Goal: Task Accomplishment & Management: Complete application form

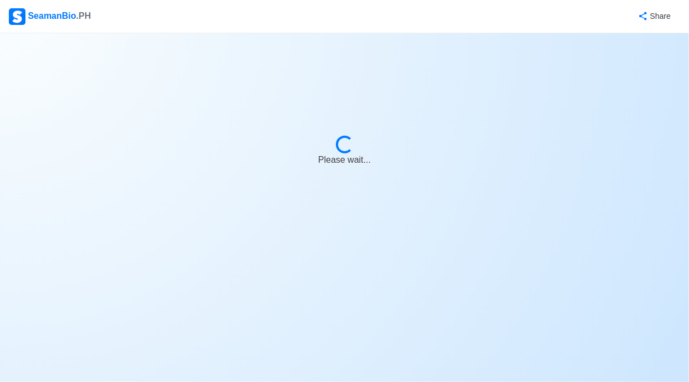
select select "Actively Looking for Job"
select select "Visible for Hiring"
select select "Single"
select select "[DEMOGRAPHIC_DATA]"
select select "PH"
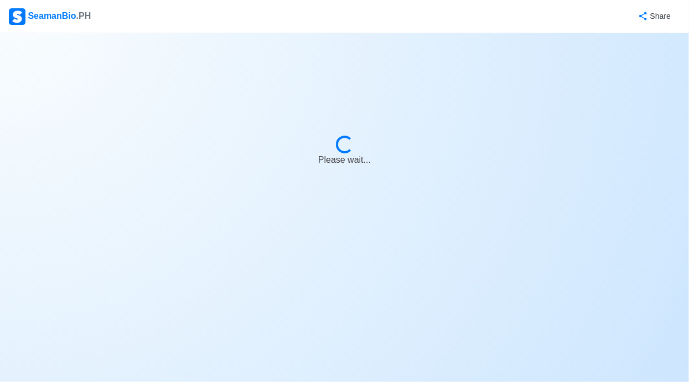
select select "1"
select select "0"
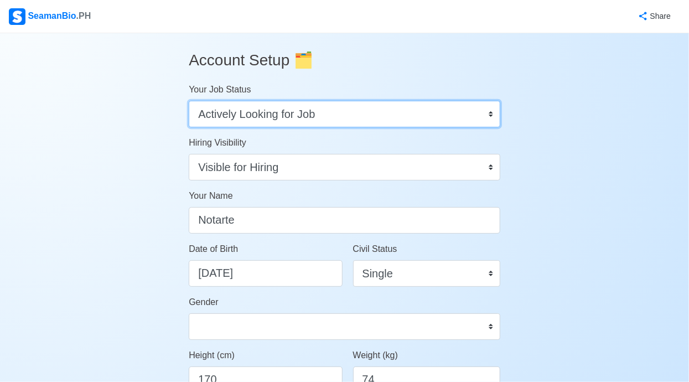
click at [484, 112] on select "Onboard Actively Looking for Job Not Looking for Job" at bounding box center [345, 114] width 312 height 27
select select "Onboard"
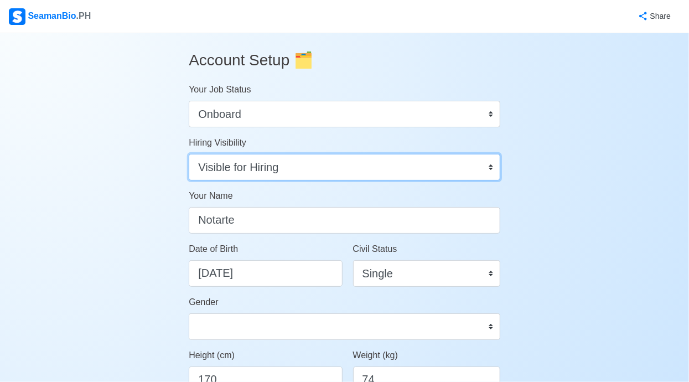
drag, startPoint x: 0, startPoint y: 0, endPoint x: 490, endPoint y: 169, distance: 518.0
click at [490, 169] on select "Visible for Hiring Not Visible for Hiring" at bounding box center [345, 167] width 312 height 27
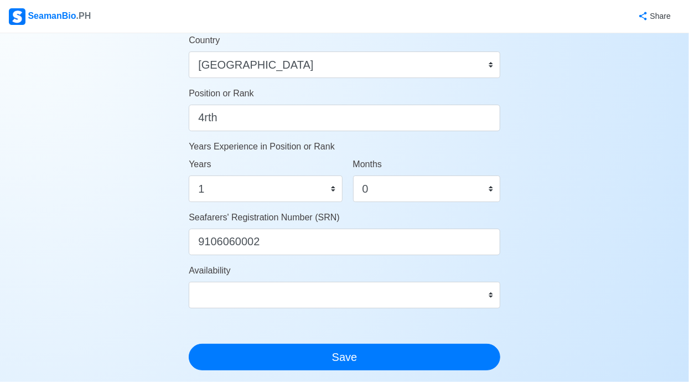
scroll to position [638, 0]
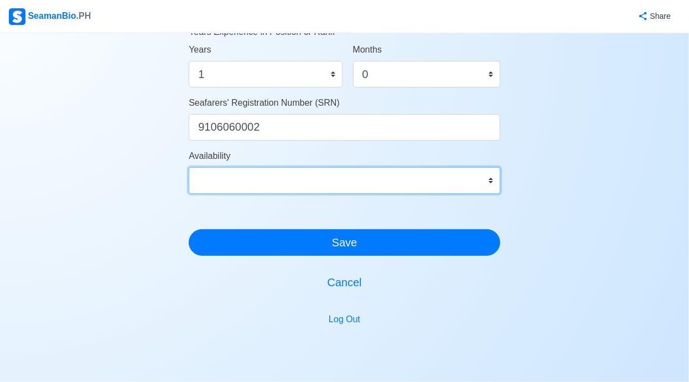
drag, startPoint x: 490, startPoint y: 169, endPoint x: 484, endPoint y: 175, distance: 8.6
click at [484, 175] on select "Immediate [DATE] [DATE] [DATE] [DATE] [DATE] [DATE] [DATE] [DATE] [DATE]" at bounding box center [345, 180] width 312 height 27
select select "4102430400000"
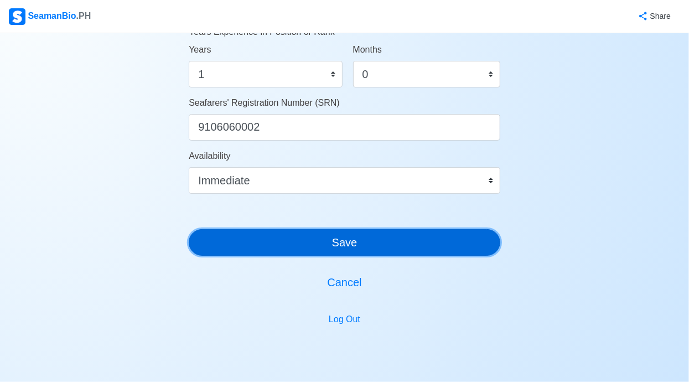
click at [383, 243] on button "Save" at bounding box center [345, 242] width 312 height 27
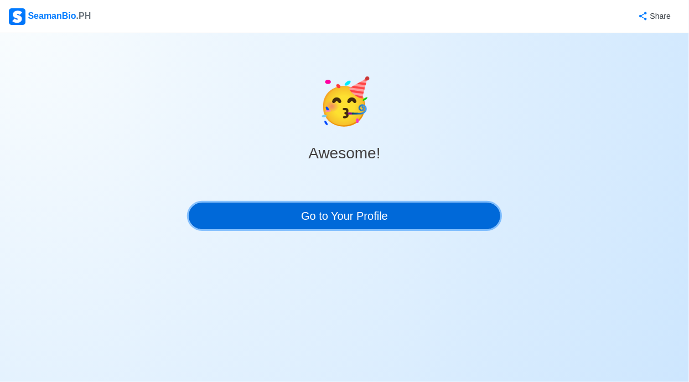
click at [400, 217] on link "Go to Your Profile" at bounding box center [345, 216] width 312 height 27
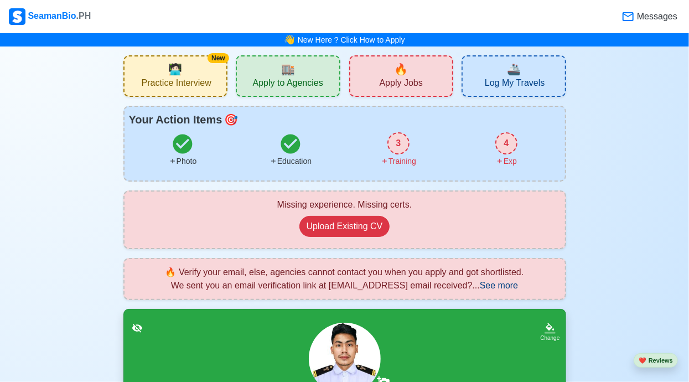
drag, startPoint x: 484, startPoint y: 175, endPoint x: 508, endPoint y: 85, distance: 93.3
click at [508, 85] on span "Log My Travels" at bounding box center [515, 84] width 60 height 14
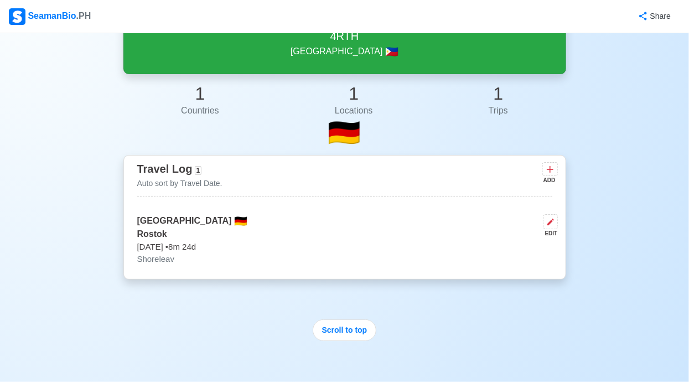
scroll to position [151, 0]
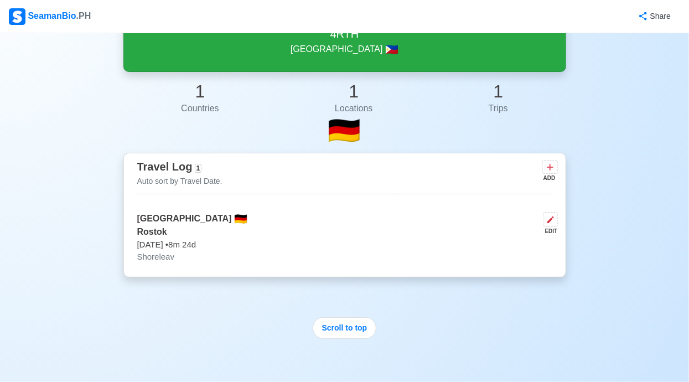
click at [549, 165] on icon at bounding box center [550, 167] width 11 height 11
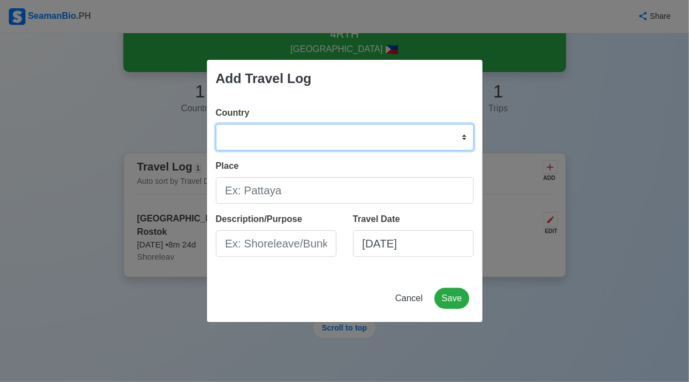
drag, startPoint x: 508, startPoint y: 85, endPoint x: 391, endPoint y: 137, distance: 128.1
click at [391, 137] on select "[GEOGRAPHIC_DATA] [GEOGRAPHIC_DATA] [GEOGRAPHIC_DATA] [GEOGRAPHIC_DATA] [US_STA…" at bounding box center [345, 137] width 258 height 27
click at [349, 145] on select "[GEOGRAPHIC_DATA] [GEOGRAPHIC_DATA] [GEOGRAPHIC_DATA] [GEOGRAPHIC_DATA] [US_STA…" at bounding box center [345, 137] width 258 height 27
click at [360, 139] on select "[GEOGRAPHIC_DATA] [GEOGRAPHIC_DATA] [GEOGRAPHIC_DATA] [GEOGRAPHIC_DATA] [US_STA…" at bounding box center [345, 137] width 258 height 27
click at [403, 138] on select "[GEOGRAPHIC_DATA] [GEOGRAPHIC_DATA] [GEOGRAPHIC_DATA] [GEOGRAPHIC_DATA] [US_STA…" at bounding box center [345, 137] width 258 height 27
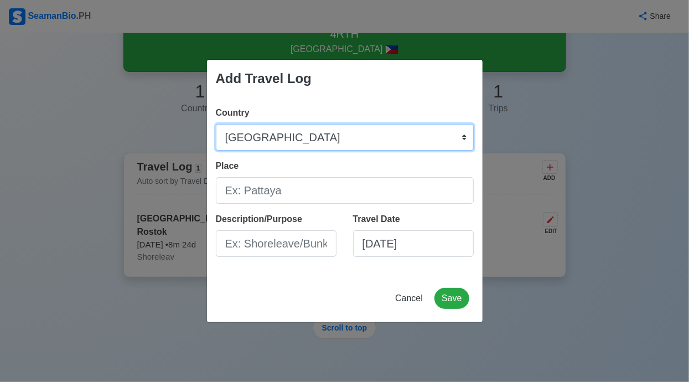
click at [350, 139] on select "[GEOGRAPHIC_DATA] [GEOGRAPHIC_DATA] [GEOGRAPHIC_DATA] [GEOGRAPHIC_DATA] [US_STA…" at bounding box center [345, 137] width 258 height 27
drag, startPoint x: 391, startPoint y: 137, endPoint x: 351, endPoint y: 138, distance: 39.9
click at [351, 138] on select "[GEOGRAPHIC_DATA] [GEOGRAPHIC_DATA] [GEOGRAPHIC_DATA] [GEOGRAPHIC_DATA] [US_STA…" at bounding box center [345, 137] width 258 height 27
click at [455, 137] on select "[GEOGRAPHIC_DATA] [GEOGRAPHIC_DATA] [GEOGRAPHIC_DATA] [GEOGRAPHIC_DATA] [US_STA…" at bounding box center [345, 137] width 258 height 27
drag, startPoint x: 351, startPoint y: 138, endPoint x: 462, endPoint y: 137, distance: 110.7
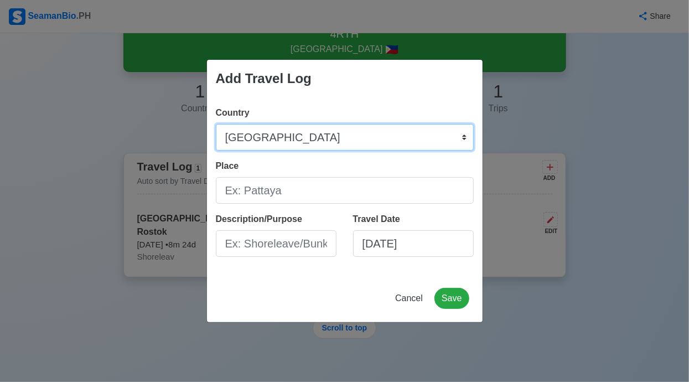
click at [462, 137] on select "[GEOGRAPHIC_DATA] [GEOGRAPHIC_DATA] [GEOGRAPHIC_DATA] [GEOGRAPHIC_DATA] [US_STA…" at bounding box center [345, 137] width 258 height 27
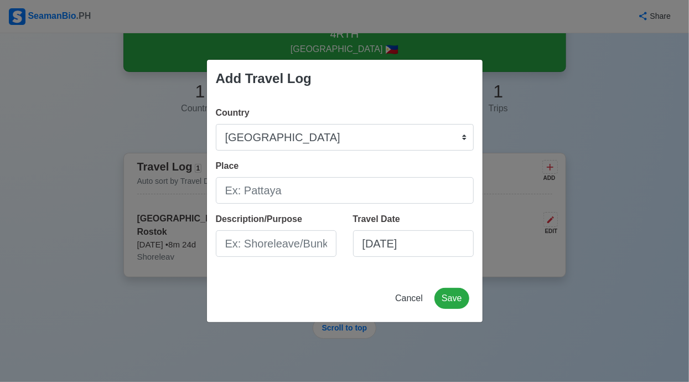
drag, startPoint x: 462, startPoint y: 137, endPoint x: 661, endPoint y: 216, distance: 214.2
click at [661, 216] on div "Add Travel Log Country [GEOGRAPHIC_DATA] [GEOGRAPHIC_DATA] [GEOGRAPHIC_DATA] [G…" at bounding box center [344, 191] width 689 height 382
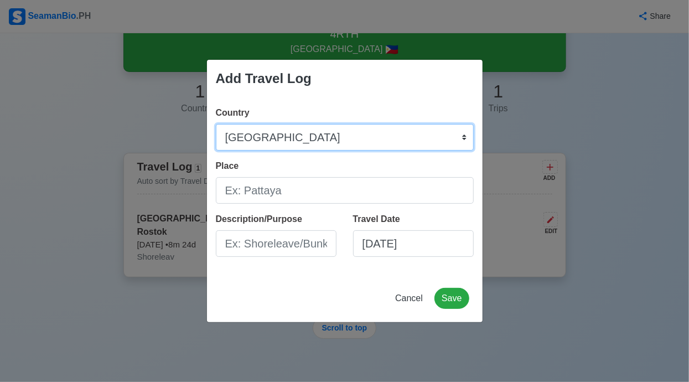
click at [271, 125] on select "[GEOGRAPHIC_DATA] [GEOGRAPHIC_DATA] [GEOGRAPHIC_DATA] [GEOGRAPHIC_DATA] [US_STA…" at bounding box center [345, 137] width 258 height 27
drag, startPoint x: 661, startPoint y: 216, endPoint x: 272, endPoint y: 133, distance: 397.7
click at [272, 133] on select "[GEOGRAPHIC_DATA] [GEOGRAPHIC_DATA] [GEOGRAPHIC_DATA] [GEOGRAPHIC_DATA] [US_STA…" at bounding box center [345, 137] width 258 height 27
click at [272, 136] on select "[GEOGRAPHIC_DATA] [GEOGRAPHIC_DATA] [GEOGRAPHIC_DATA] [GEOGRAPHIC_DATA] [US_STA…" at bounding box center [345, 137] width 258 height 27
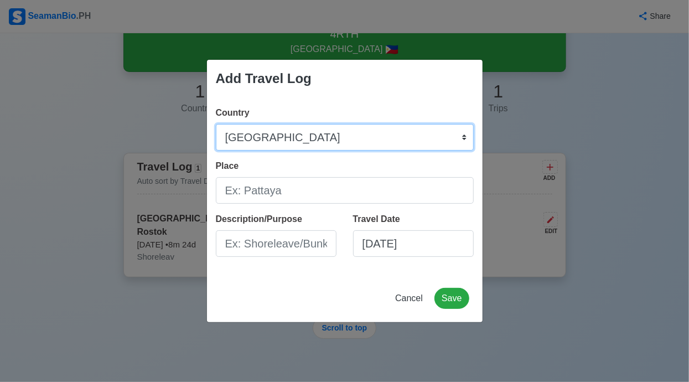
select select "OM"
drag, startPoint x: 272, startPoint y: 133, endPoint x: 289, endPoint y: 133, distance: 17.2
click at [289, 133] on select "[GEOGRAPHIC_DATA] [GEOGRAPHIC_DATA] [GEOGRAPHIC_DATA] [GEOGRAPHIC_DATA] [US_STA…" at bounding box center [345, 137] width 258 height 27
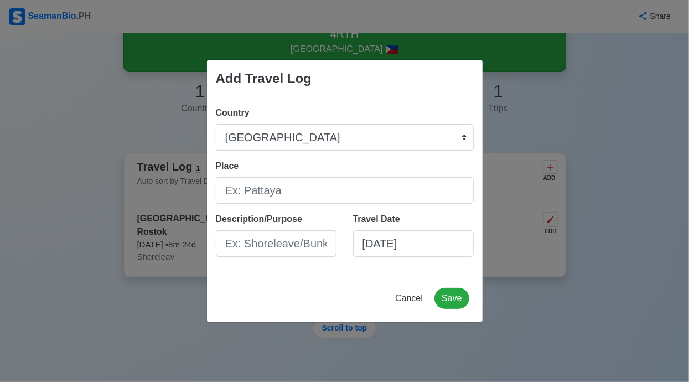
drag, startPoint x: 289, startPoint y: 133, endPoint x: 604, endPoint y: 190, distance: 319.9
click at [604, 190] on div "Add Travel Log Country [GEOGRAPHIC_DATA] [GEOGRAPHIC_DATA] [GEOGRAPHIC_DATA] [G…" at bounding box center [344, 191] width 689 height 382
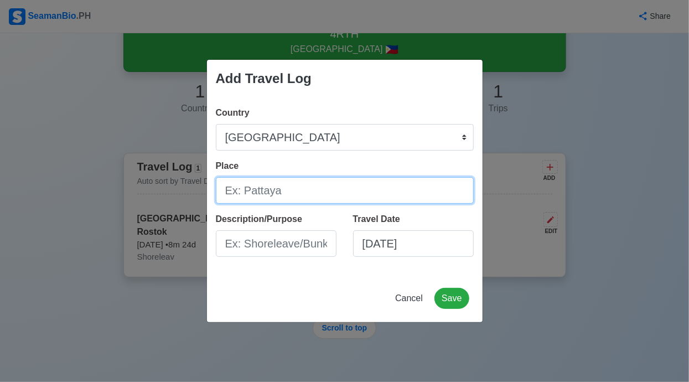
click at [375, 198] on input "Place" at bounding box center [345, 190] width 258 height 27
drag, startPoint x: 604, startPoint y: 190, endPoint x: 323, endPoint y: 199, distance: 280.7
click at [323, 199] on input "ULSAN" at bounding box center [345, 190] width 258 height 27
type input "ULSAN"
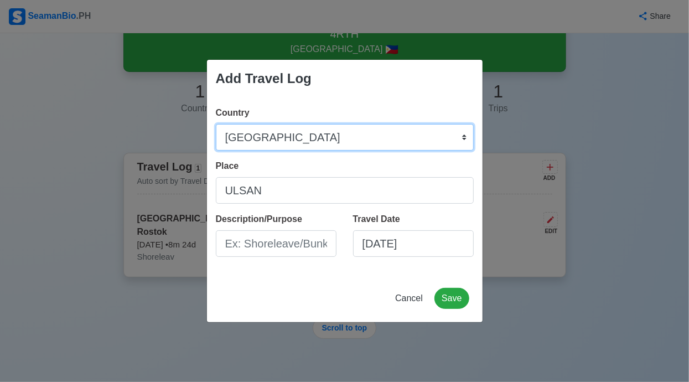
click at [329, 138] on select "[GEOGRAPHIC_DATA] [GEOGRAPHIC_DATA] [GEOGRAPHIC_DATA] [GEOGRAPHIC_DATA] [US_STA…" at bounding box center [345, 137] width 258 height 27
click at [366, 135] on select "[GEOGRAPHIC_DATA] [GEOGRAPHIC_DATA] [GEOGRAPHIC_DATA] [GEOGRAPHIC_DATA] [US_STA…" at bounding box center [345, 137] width 258 height 27
select select "KR"
click at [345, 135] on select "[GEOGRAPHIC_DATA] [GEOGRAPHIC_DATA] [GEOGRAPHIC_DATA] [GEOGRAPHIC_DATA] [US_STA…" at bounding box center [345, 137] width 258 height 27
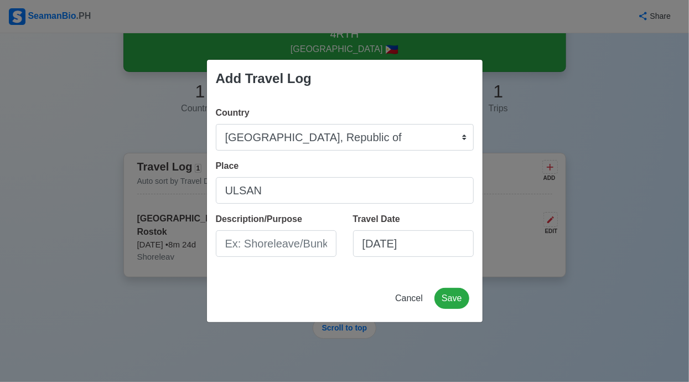
click at [416, 90] on div "Add Travel Log" at bounding box center [345, 79] width 276 height 38
click at [314, 245] on input "Description/Purpose" at bounding box center [276, 243] width 121 height 27
type input "Shoreleav"
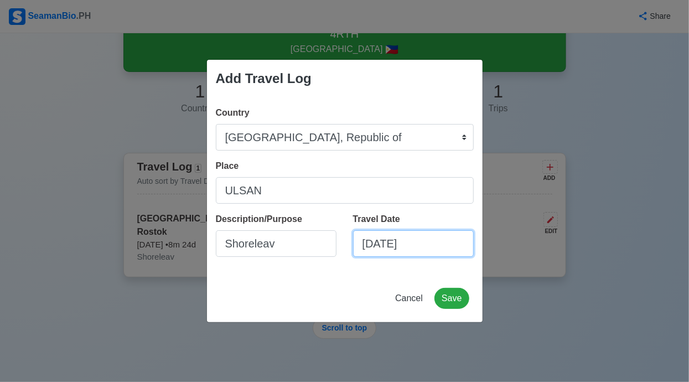
click at [391, 244] on input "[DATE]" at bounding box center [413, 243] width 121 height 27
select select "****"
select select "*********"
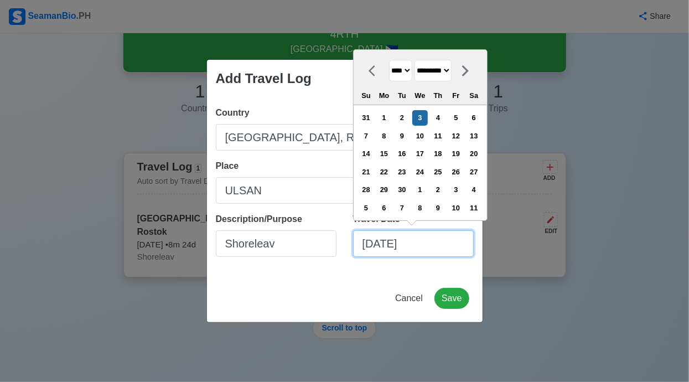
type input "[DATE]"
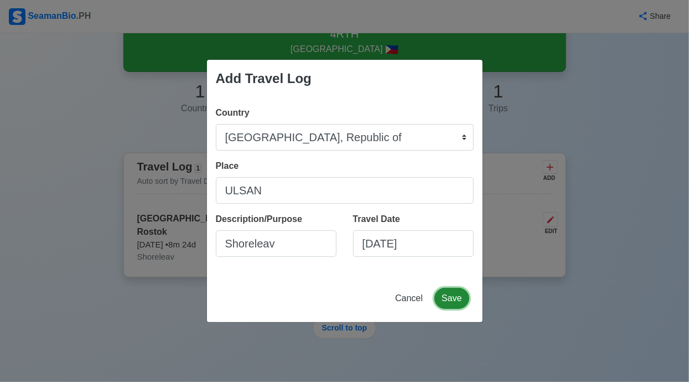
drag, startPoint x: 323, startPoint y: 199, endPoint x: 462, endPoint y: 302, distance: 172.9
click at [462, 302] on button "Save" at bounding box center [451, 298] width 34 height 21
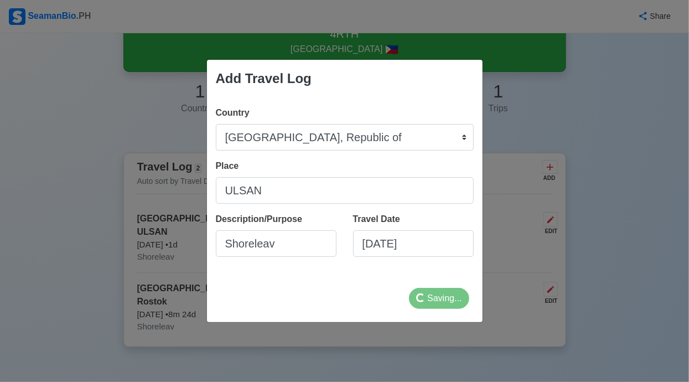
select select
type input "[DATE]"
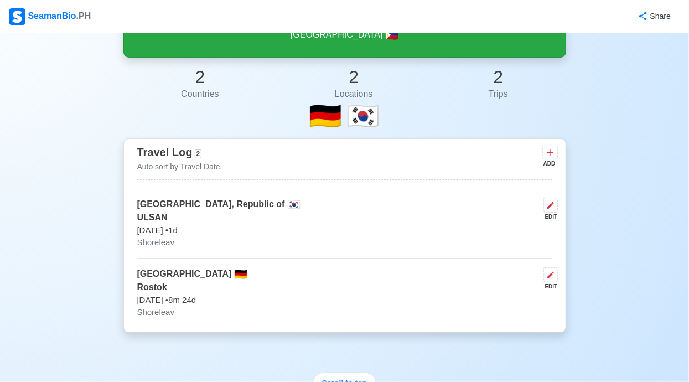
scroll to position [360, 0]
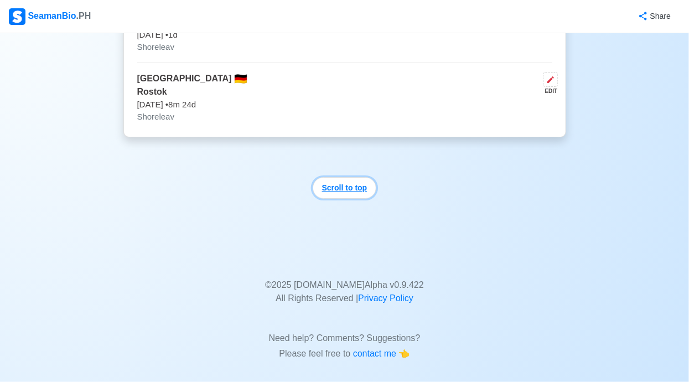
click at [340, 189] on button "Scroll to top" at bounding box center [345, 188] width 64 height 22
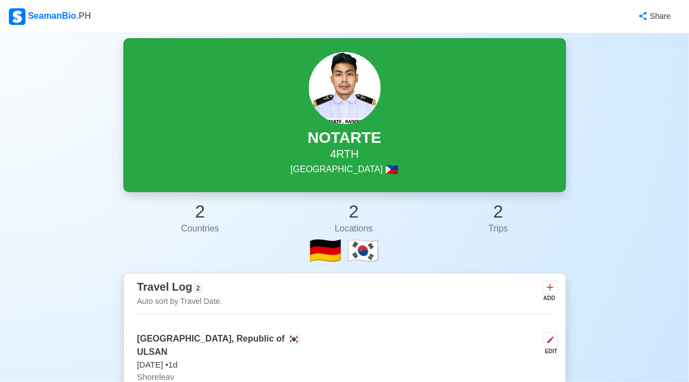
scroll to position [0, 0]
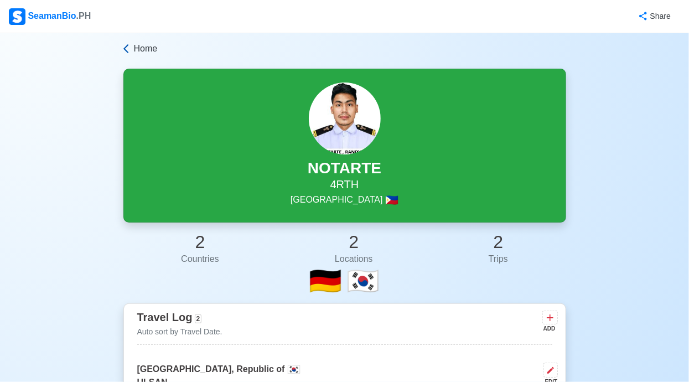
drag, startPoint x: 462, startPoint y: 302, endPoint x: 133, endPoint y: 51, distance: 413.1
click at [134, 51] on span "Home" at bounding box center [146, 48] width 24 height 13
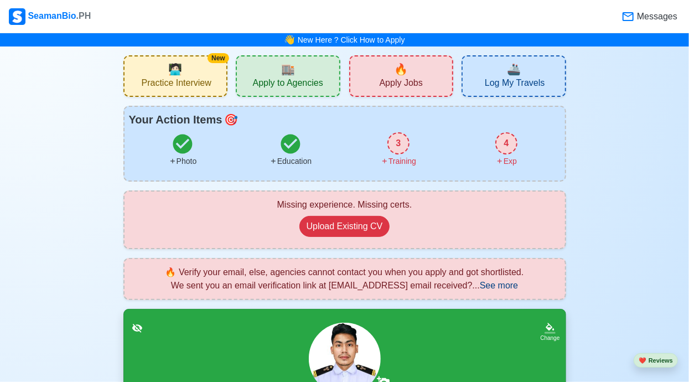
click at [398, 90] on span "Apply Jobs" at bounding box center [401, 84] width 43 height 14
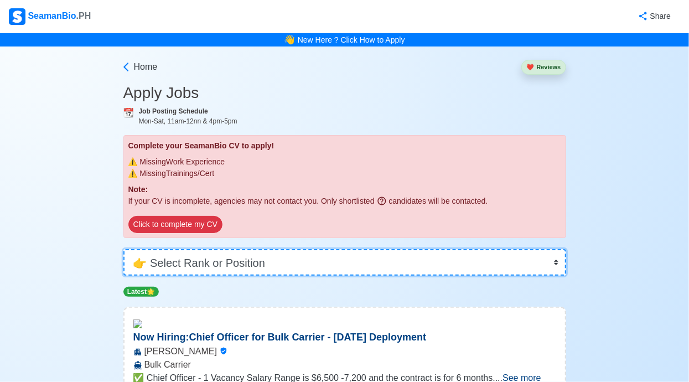
click at [441, 263] on select "👉 Select Rank or Position Master Chief Officer 2nd Officer 3rd Officer Junior O…" at bounding box center [344, 262] width 443 height 27
select select "4th Engineer"
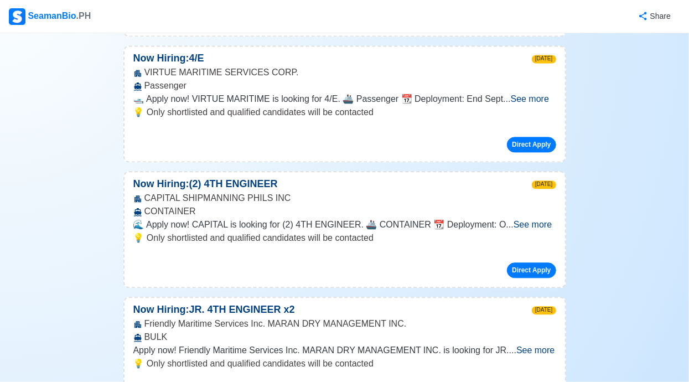
scroll to position [3318, 0]
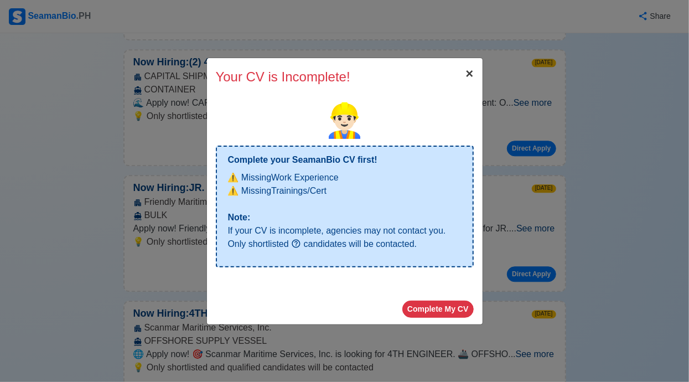
click at [470, 74] on span "×" at bounding box center [469, 73] width 8 height 15
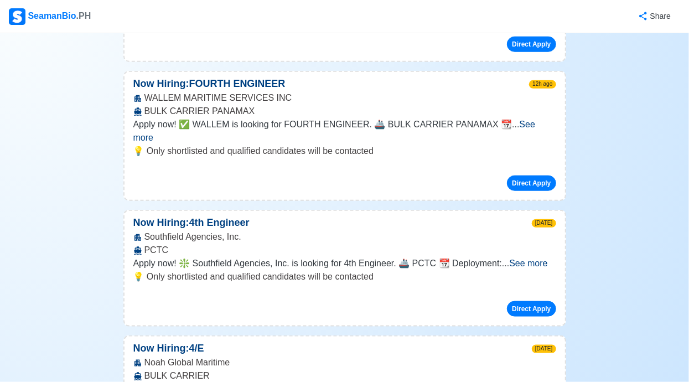
scroll to position [0, 0]
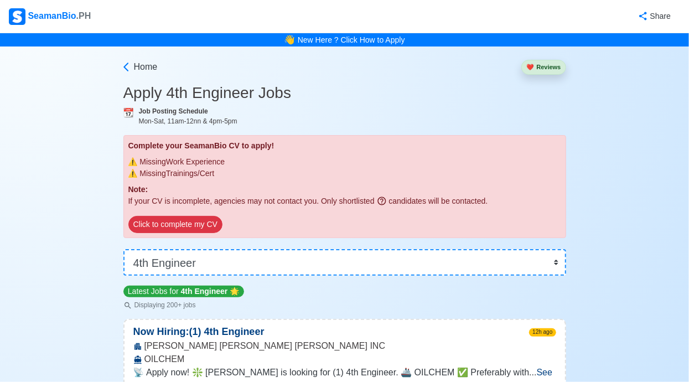
click at [364, 42] on link "New Here ? Click How to Apply" at bounding box center [351, 39] width 107 height 9
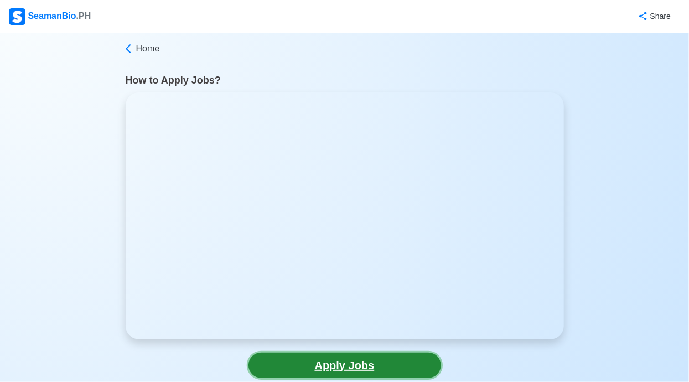
drag, startPoint x: 299, startPoint y: 132, endPoint x: 315, endPoint y: 366, distance: 234.1
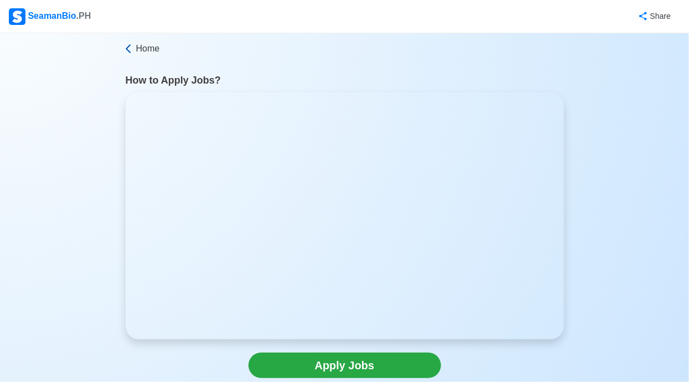
drag, startPoint x: 248, startPoint y: 199, endPoint x: 128, endPoint y: 50, distance: 191.4
click at [128, 50] on icon at bounding box center [128, 48] width 11 height 11
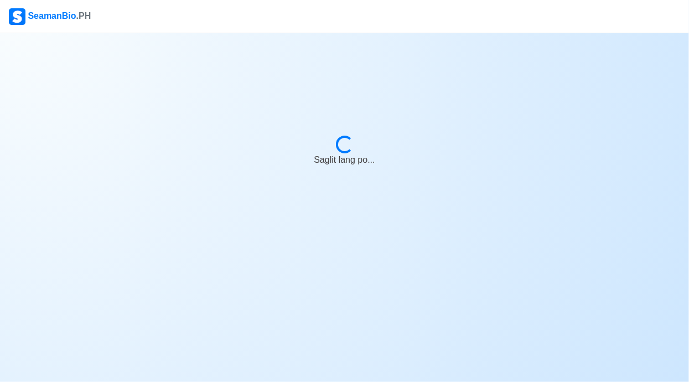
drag, startPoint x: 128, startPoint y: 50, endPoint x: 191, endPoint y: 103, distance: 82.1
click at [191, 103] on body "SeamanBio .PH Loading... Saglit lang po..." at bounding box center [344, 191] width 689 height 382
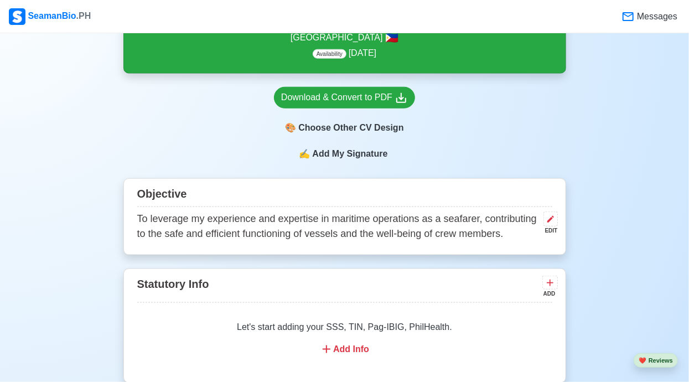
scroll to position [646, 0]
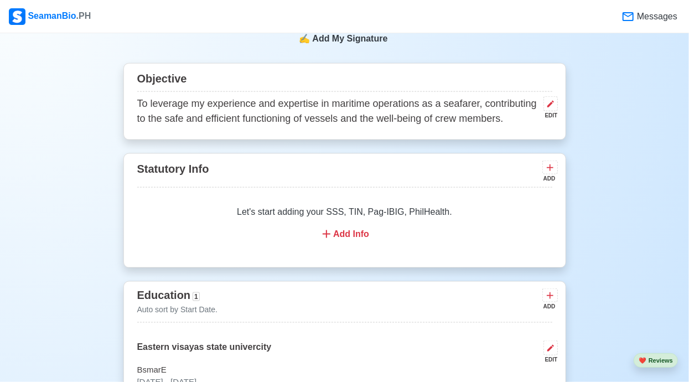
click at [348, 254] on div "Let's start adding your SSS, TIN, Pag-IBIG, PhilHealth. Add Info" at bounding box center [344, 223] width 415 height 62
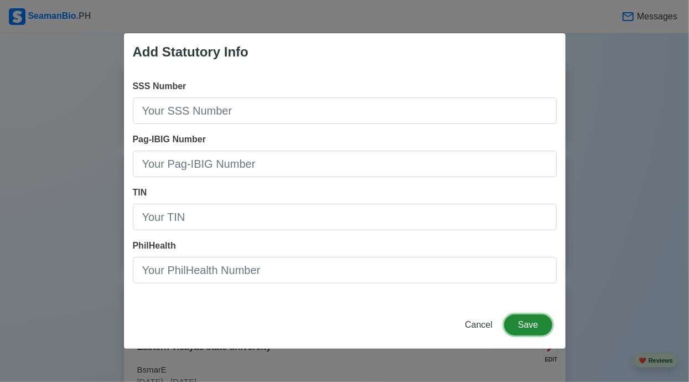
drag, startPoint x: 191, startPoint y: 103, endPoint x: 509, endPoint y: 323, distance: 386.7
click at [509, 323] on button "Save" at bounding box center [528, 324] width 48 height 21
